Goal: Task Accomplishment & Management: Manage account settings

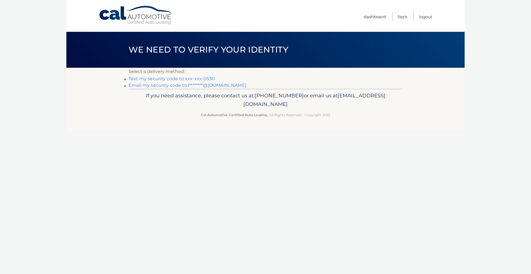
click at [208, 77] on link "Text my security code to xxx-xxx-0530" at bounding box center [172, 78] width 86 height 5
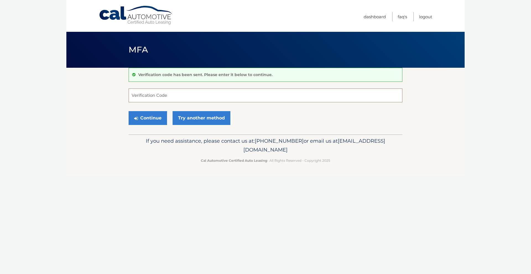
click at [169, 91] on input "Verification Code" at bounding box center [266, 96] width 274 height 14
type input "974935"
click at [153, 117] on button "Continue" at bounding box center [148, 118] width 38 height 14
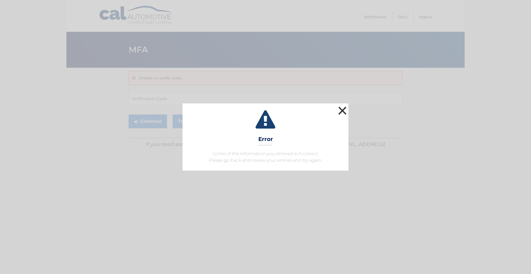
click at [340, 108] on button "×" at bounding box center [342, 110] width 11 height 11
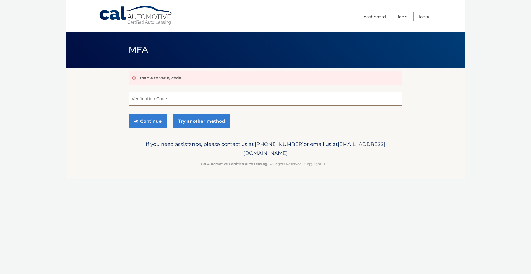
click at [168, 98] on input "Verification Code" at bounding box center [266, 99] width 274 height 14
click at [160, 95] on input "Verification Code" at bounding box center [266, 99] width 274 height 14
type input "972935"
click at [139, 121] on button "Continue" at bounding box center [148, 122] width 38 height 14
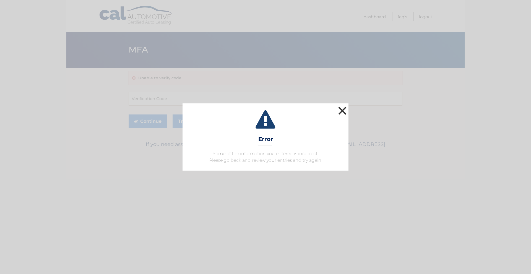
click at [341, 110] on button "×" at bounding box center [342, 110] width 11 height 11
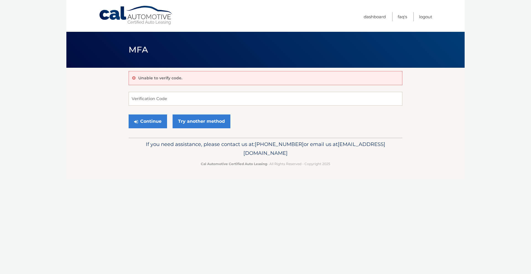
click at [191, 76] on div "Unable to verify code." at bounding box center [266, 78] width 274 height 14
click at [213, 123] on link "Try another method" at bounding box center [202, 122] width 58 height 14
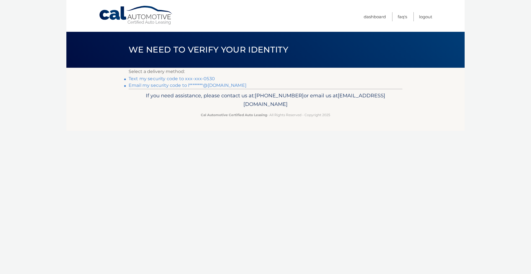
click at [203, 78] on link "Text my security code to xxx-xxx-0530" at bounding box center [172, 78] width 86 height 5
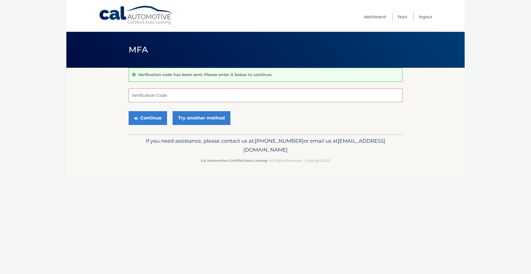
click at [173, 96] on input "Verification Code" at bounding box center [266, 96] width 274 height 14
type input "538704"
click at [158, 120] on button "Continue" at bounding box center [148, 118] width 38 height 14
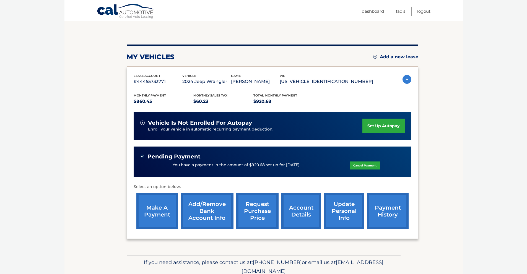
scroll to position [72, 0]
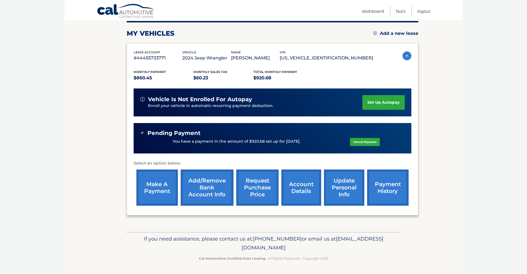
click at [253, 194] on link "request purchase price" at bounding box center [257, 188] width 42 height 36
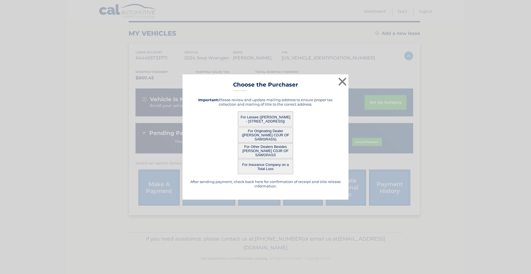
click at [280, 121] on button "For Lessee ([PERSON_NAME] - [STREET_ADDRESS])" at bounding box center [265, 118] width 55 height 15
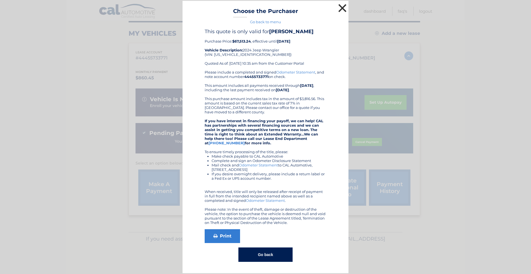
click at [341, 7] on button "×" at bounding box center [342, 7] width 11 height 11
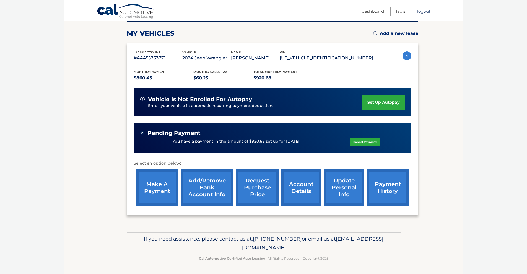
click at [429, 11] on link "Logout" at bounding box center [423, 11] width 13 height 9
